Goal: Task Accomplishment & Management: Manage account settings

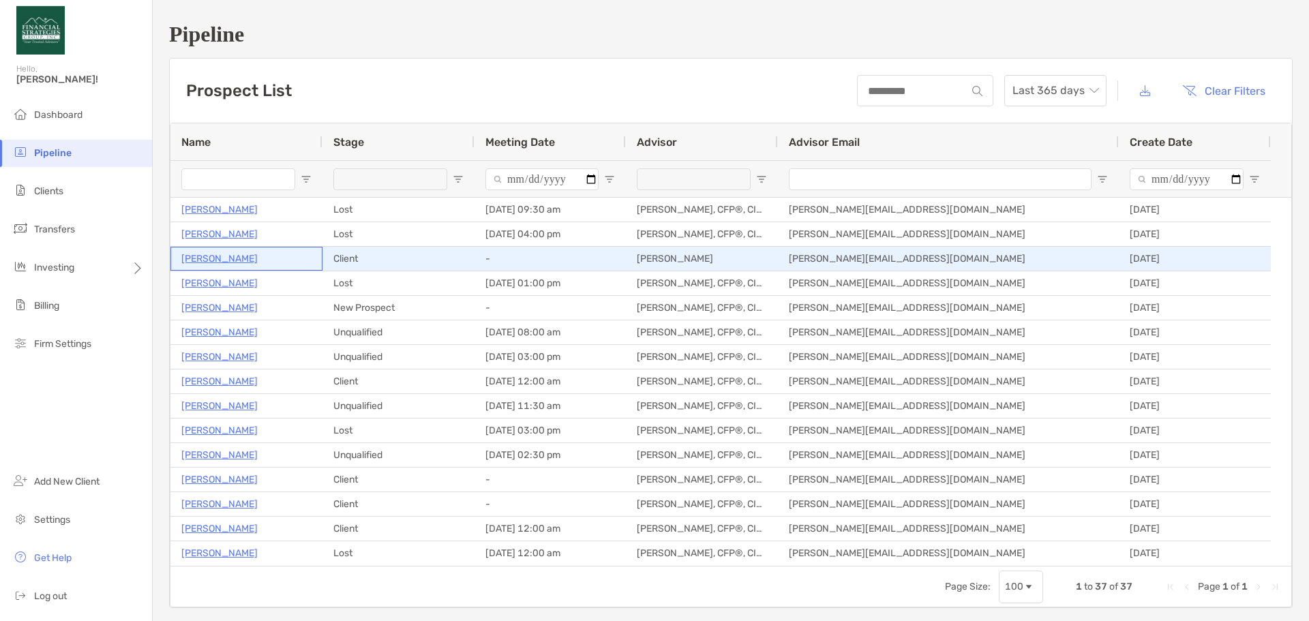
click at [215, 260] on p "[PERSON_NAME]" at bounding box center [219, 258] width 76 height 17
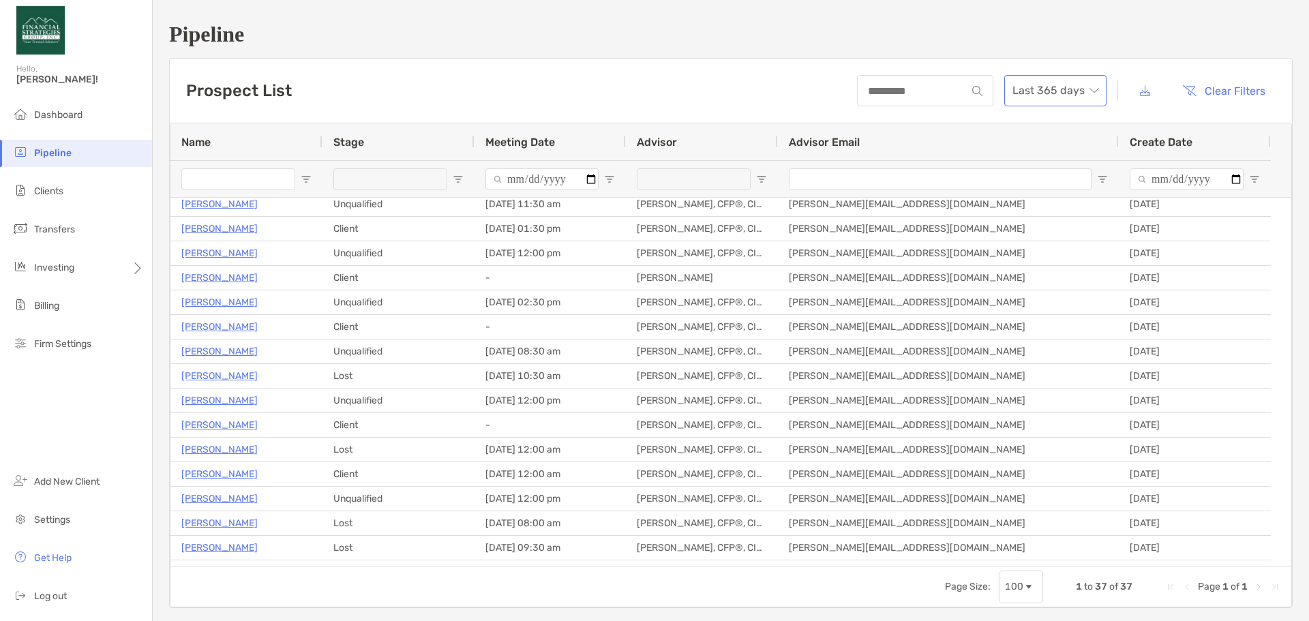
scroll to position [199, 0]
click at [55, 587] on li "Log out" at bounding box center [76, 596] width 152 height 27
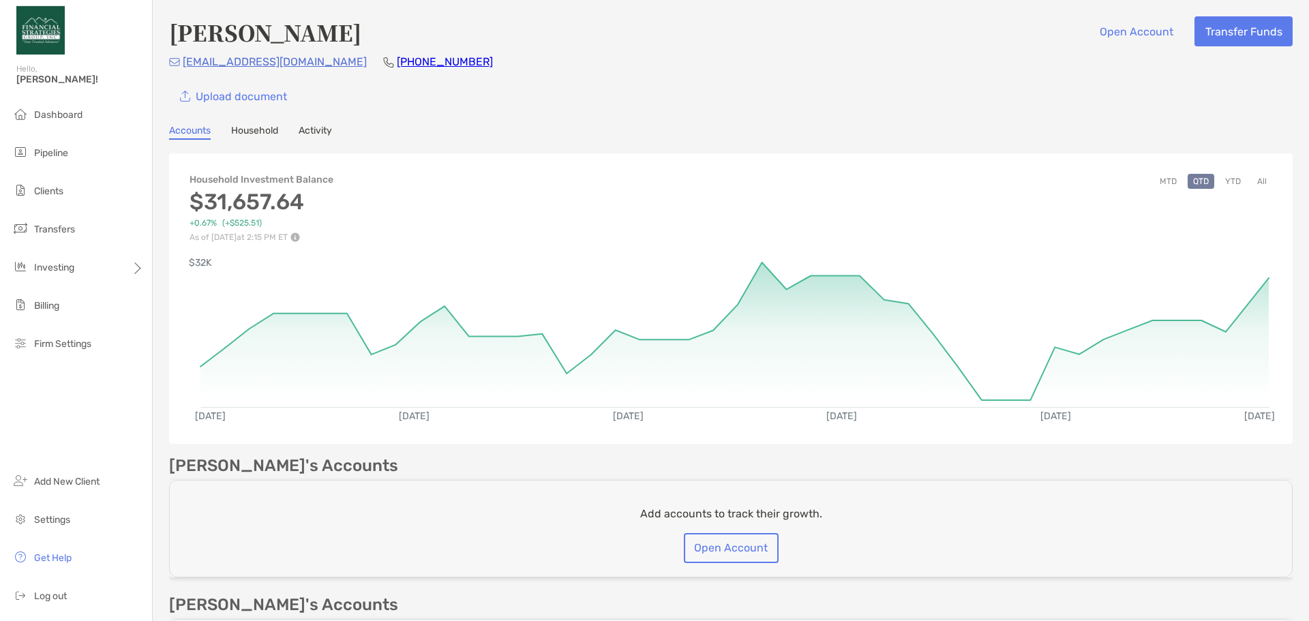
click at [245, 133] on link "Household" at bounding box center [254, 132] width 47 height 15
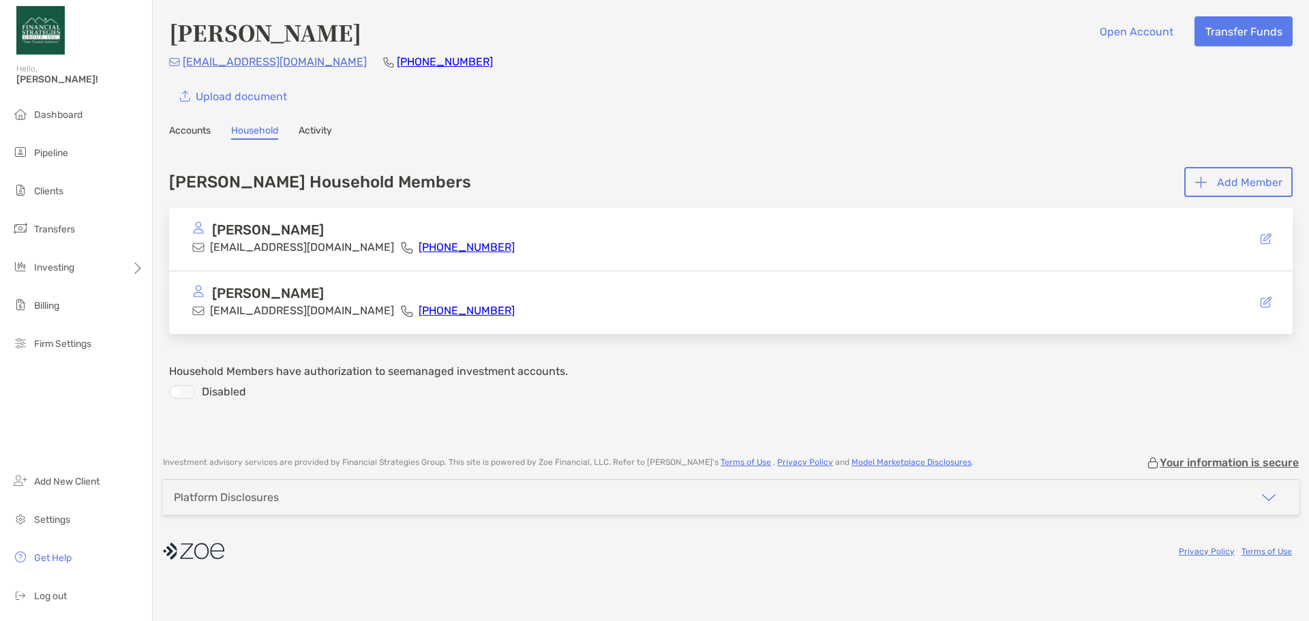
click at [194, 126] on link "Accounts" at bounding box center [190, 132] width 42 height 15
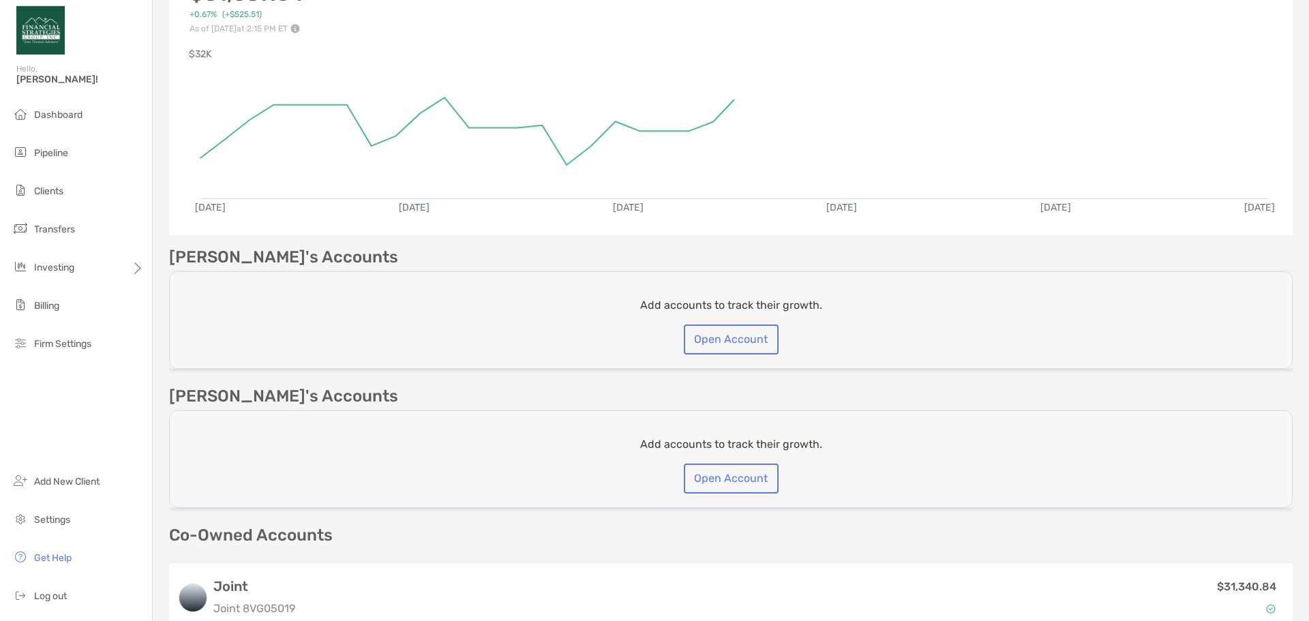
scroll to position [273, 0]
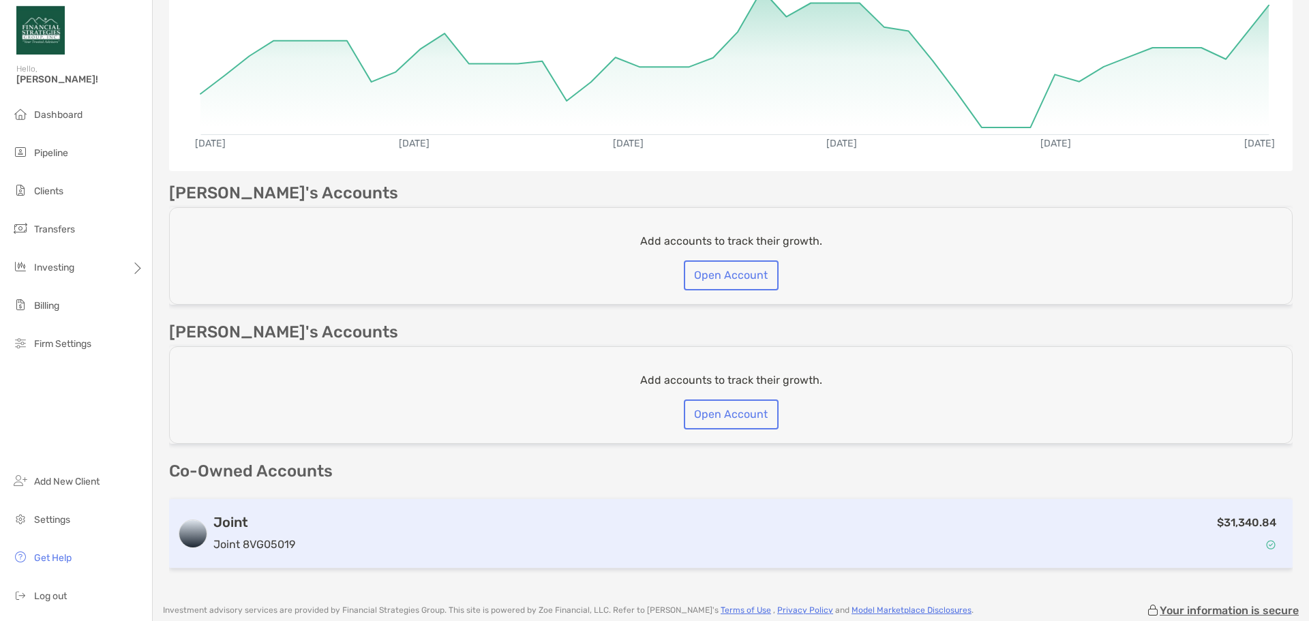
click at [251, 519] on h3 "Joint" at bounding box center [254, 522] width 82 height 16
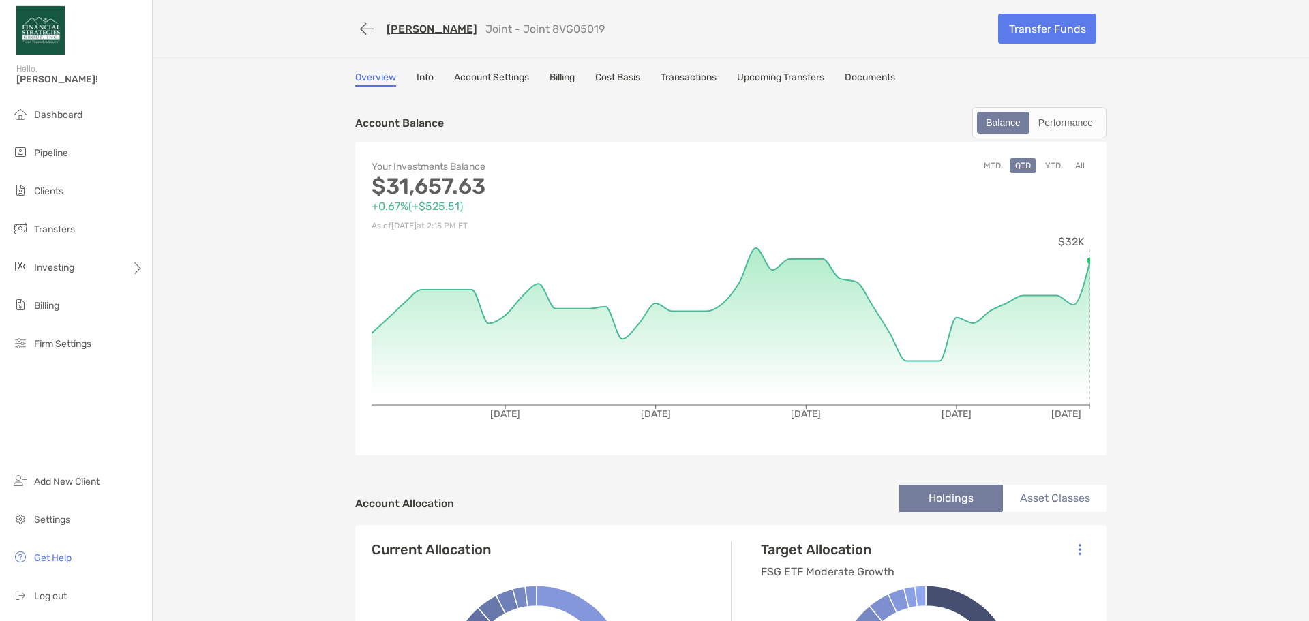
click at [409, 77] on div "Overview Info Account Settings Billing Cost Basis Transactions Upcoming Transfe…" at bounding box center [730, 79] width 751 height 15
click at [417, 76] on link "Info" at bounding box center [425, 79] width 17 height 15
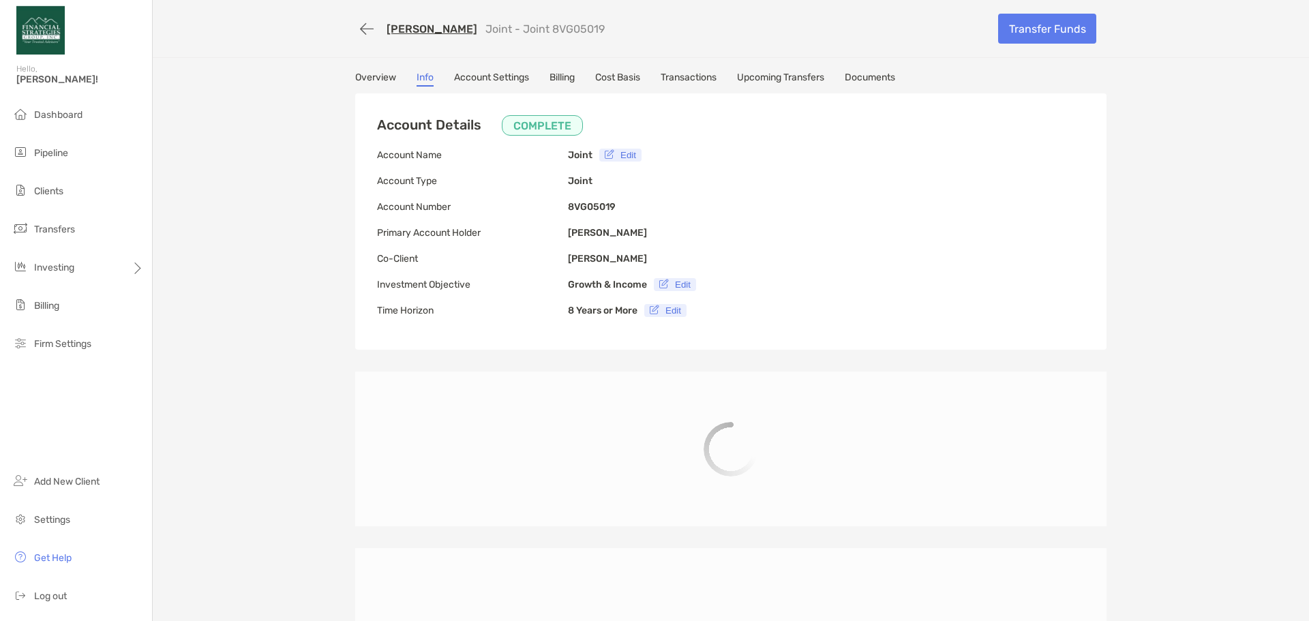
type input "**********"
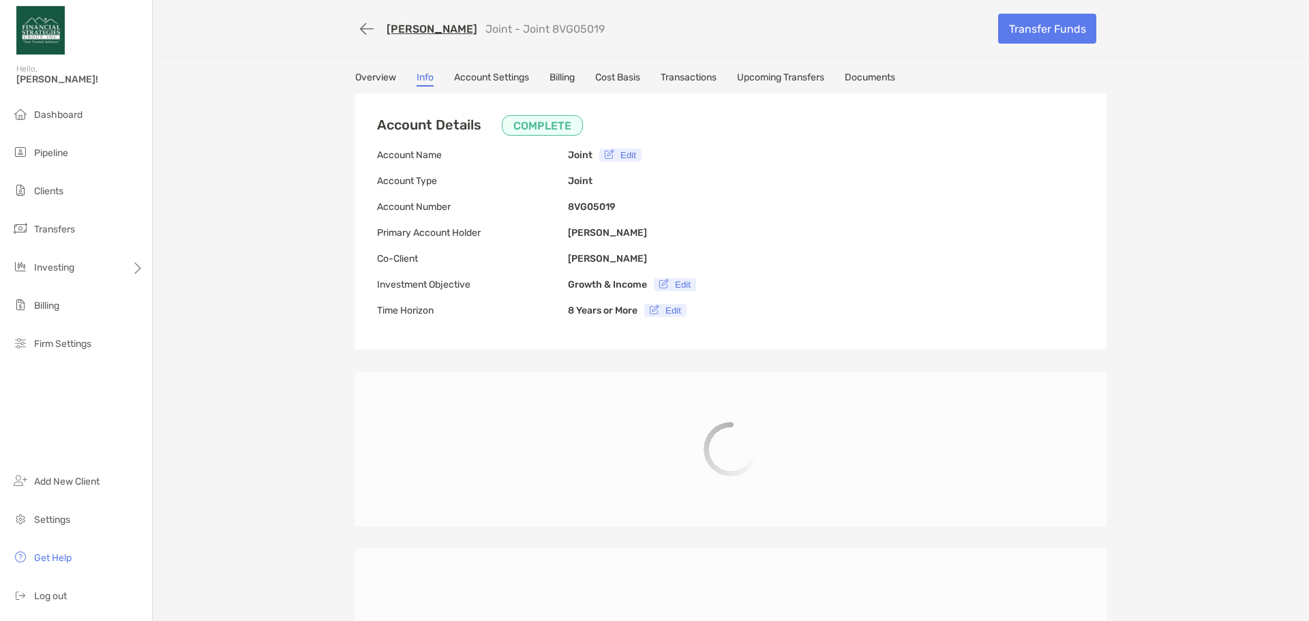
type input "**********"
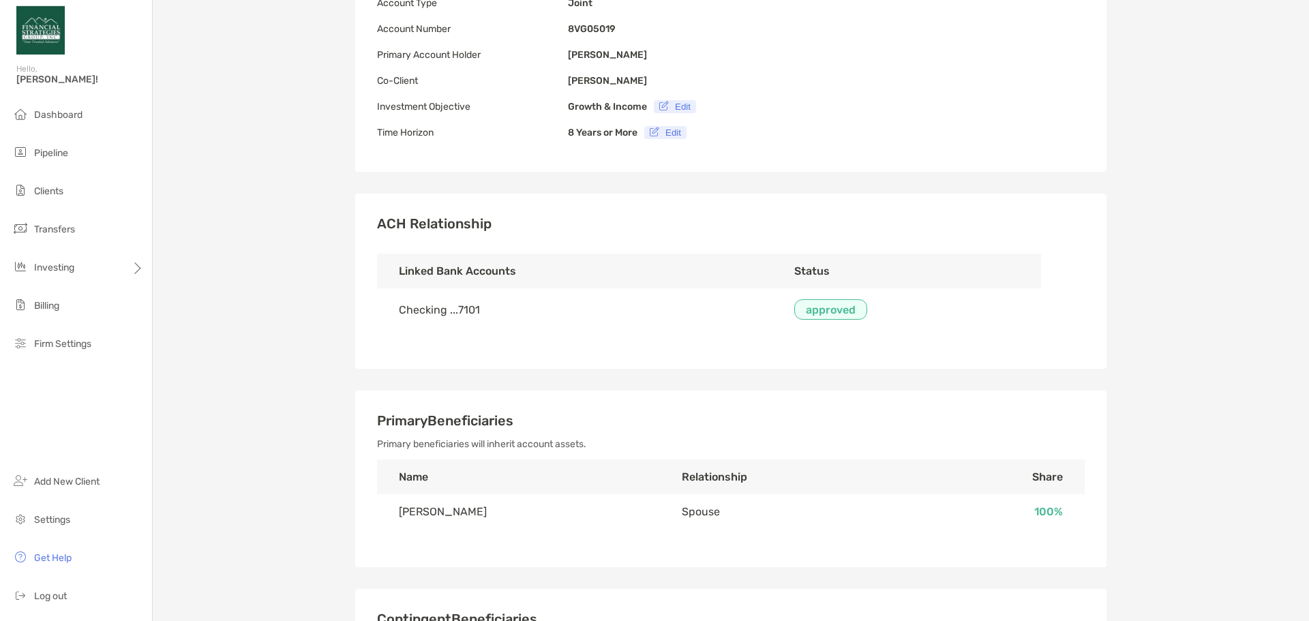
scroll to position [273, 0]
